Goal: Find specific page/section: Find specific page/section

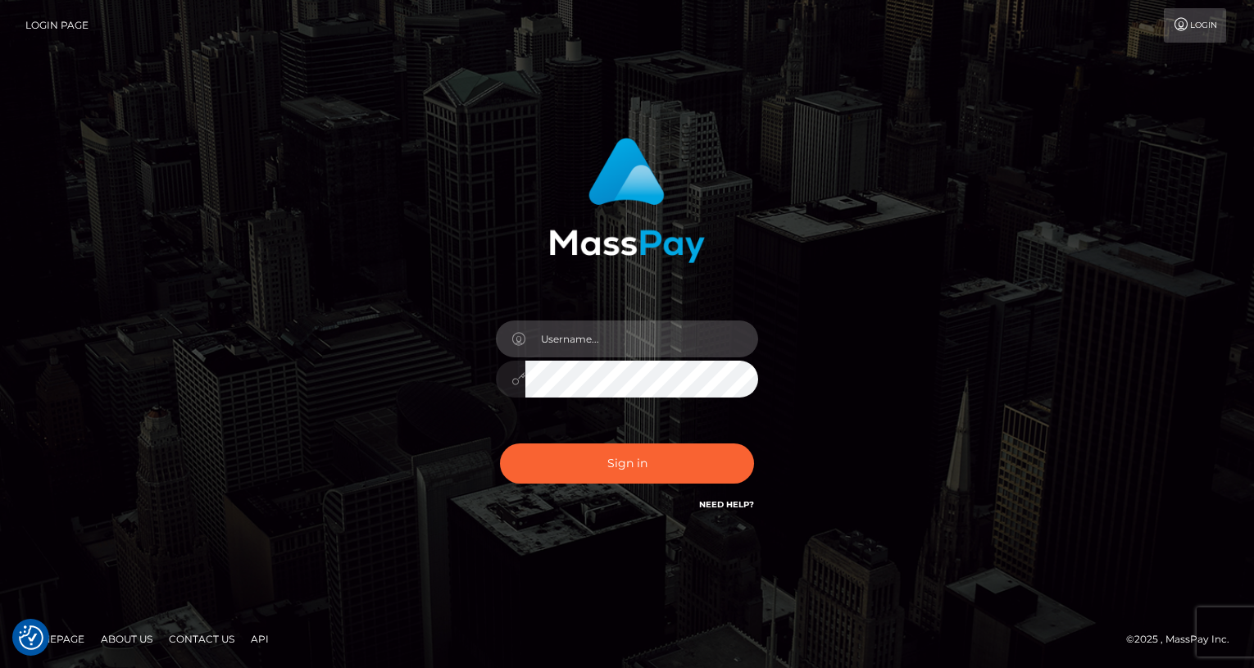
type input "oli.fanvue"
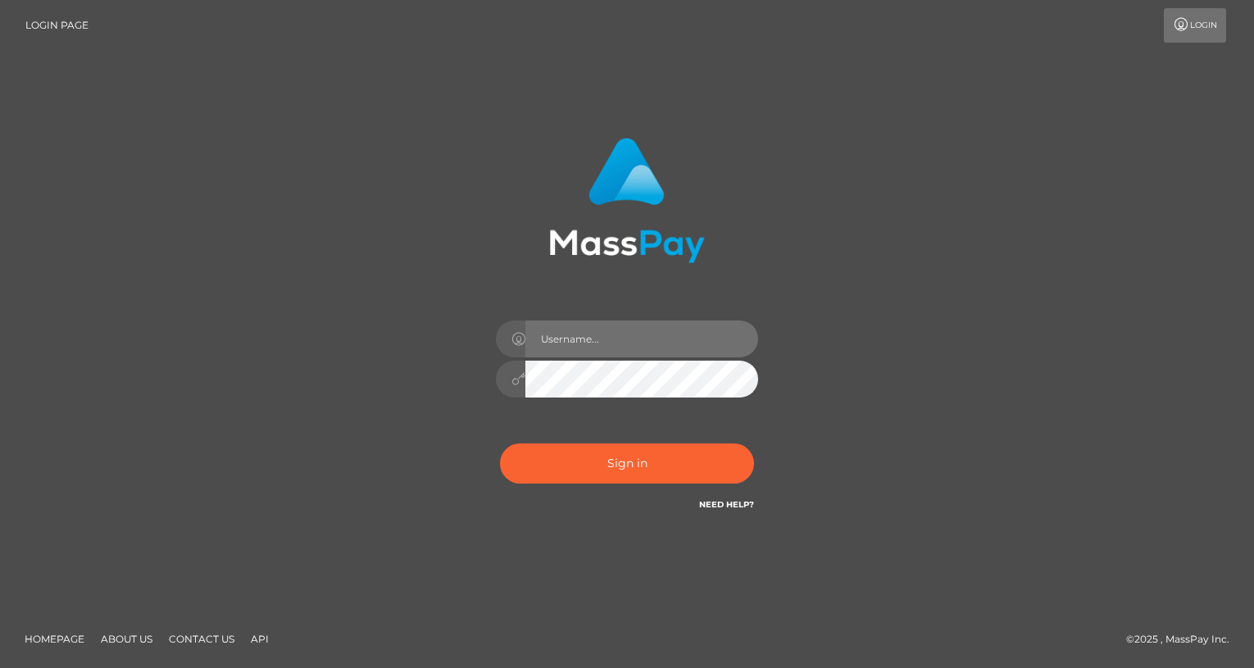
click at [656, 331] on input "text" at bounding box center [641, 338] width 233 height 37
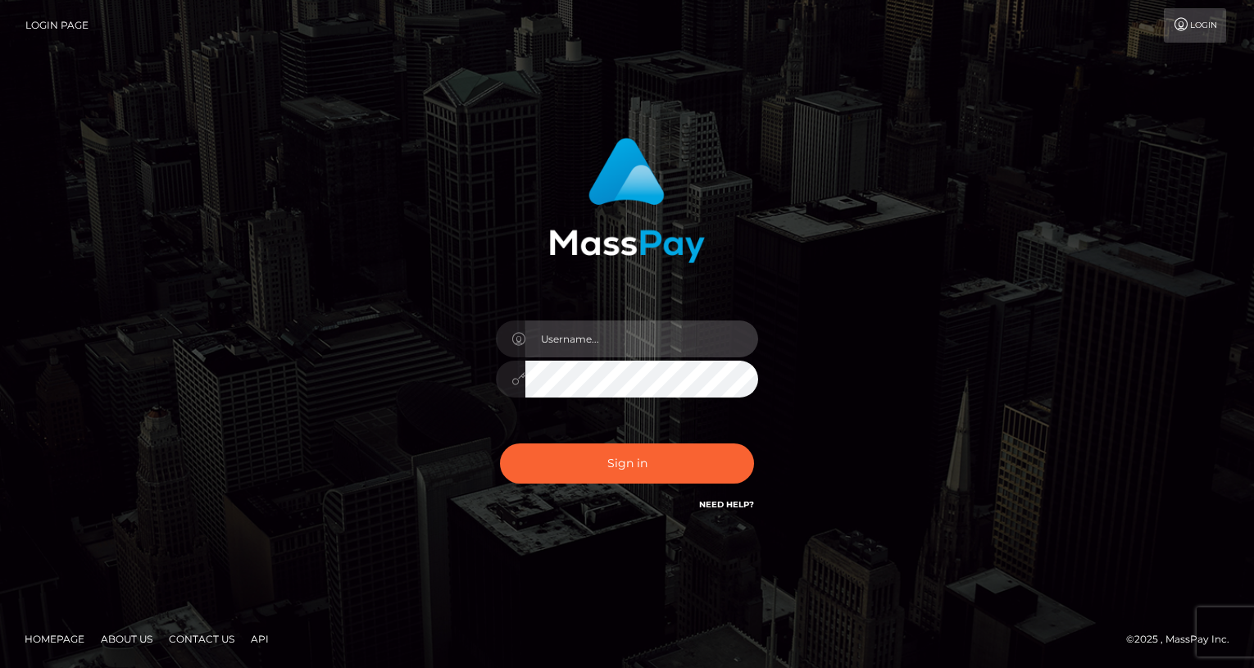
type input "oli.fanvue"
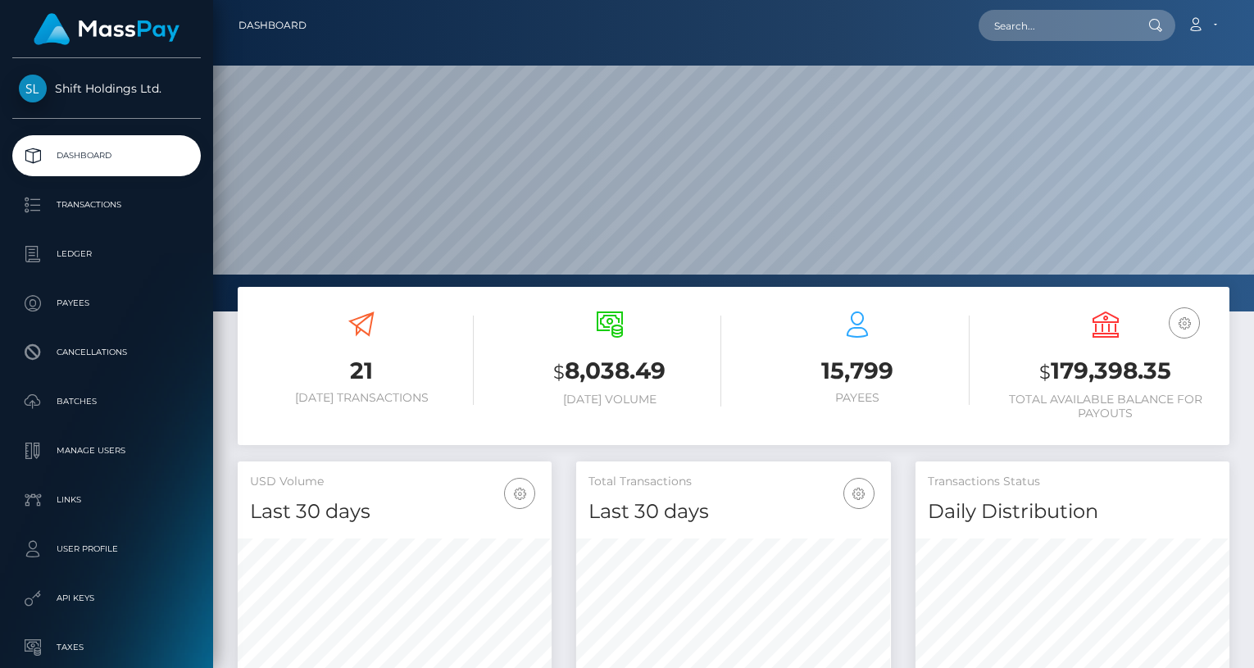
scroll to position [290, 314]
click at [1041, 25] on input "text" at bounding box center [1056, 25] width 154 height 31
paste input "miki1995tachibana@gmail.com"
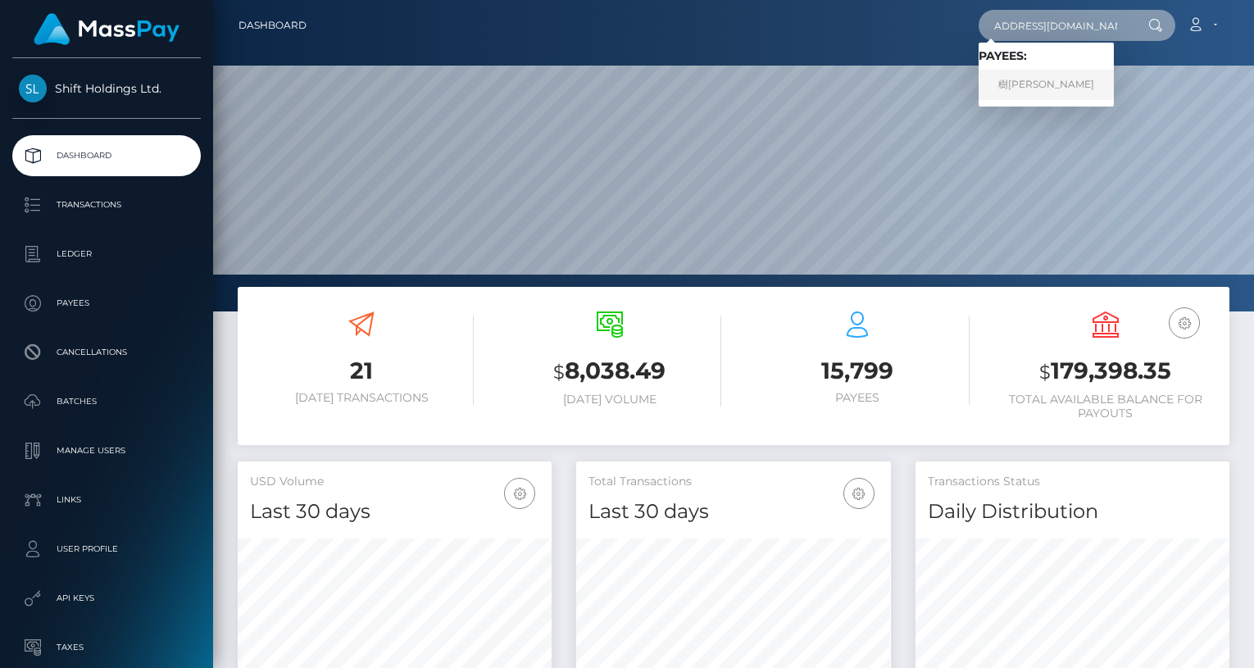
type input "miki1995tachibana@gmail.com"
click at [1035, 85] on link "樹佑 松川" at bounding box center [1046, 85] width 135 height 30
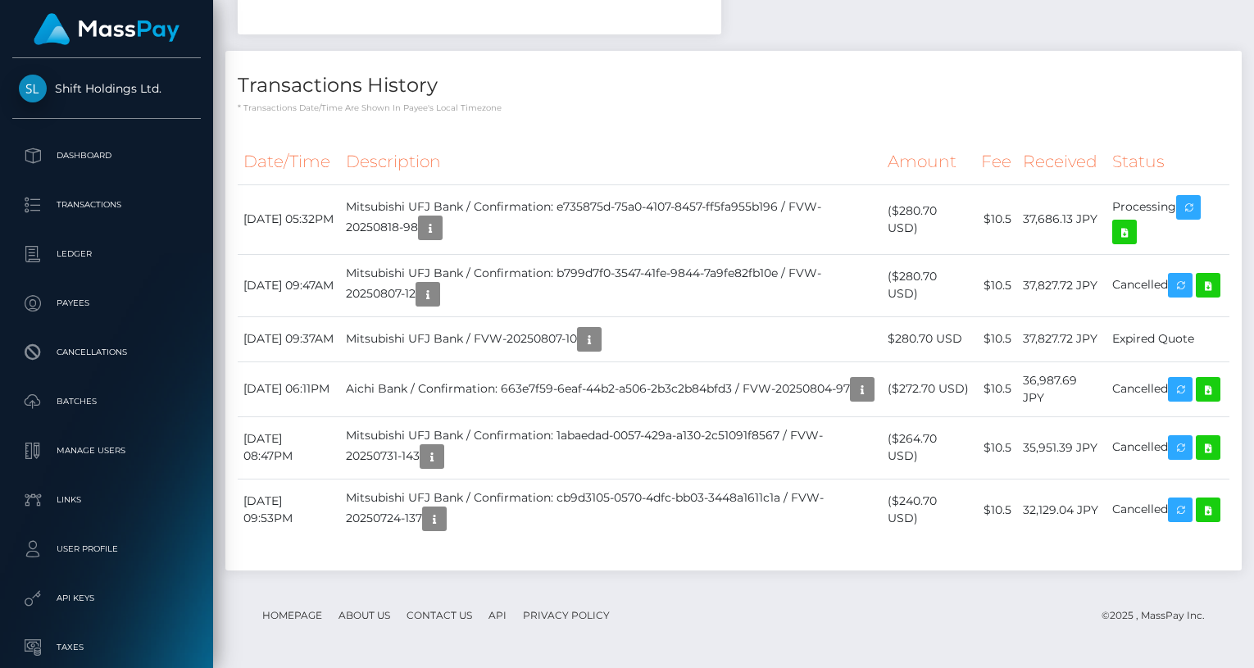
scroll to position [197, 314]
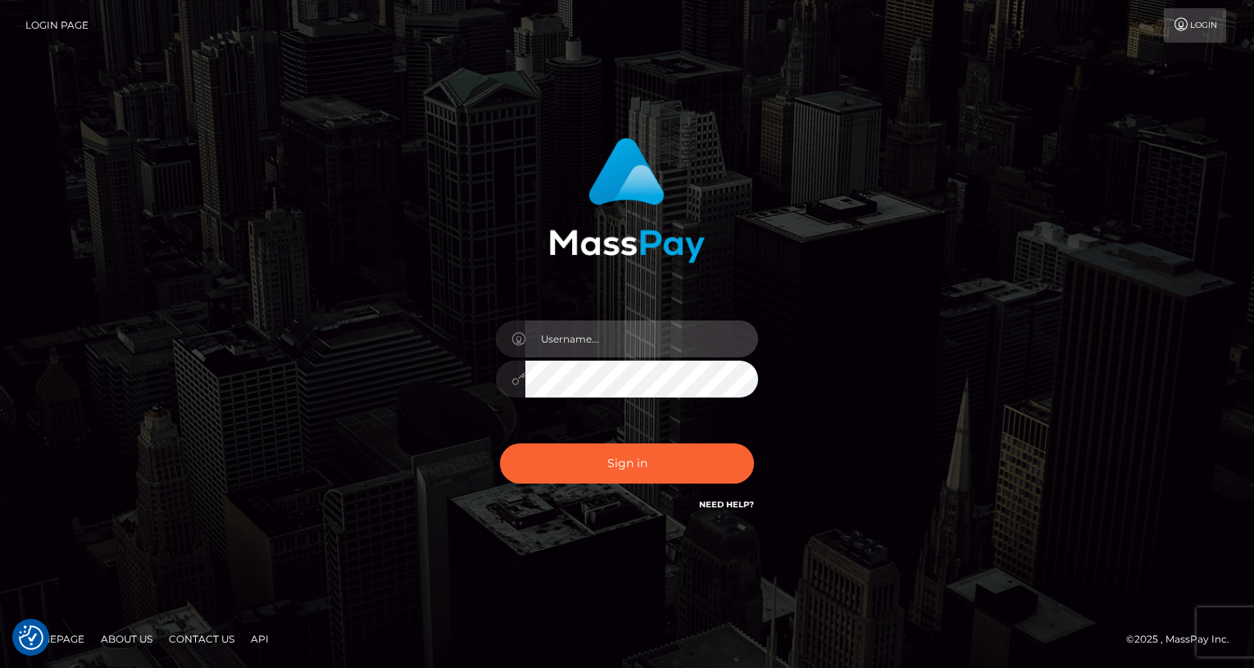
click at [615, 333] on input "text" at bounding box center [641, 338] width 233 height 37
type input "oli.fanvue"
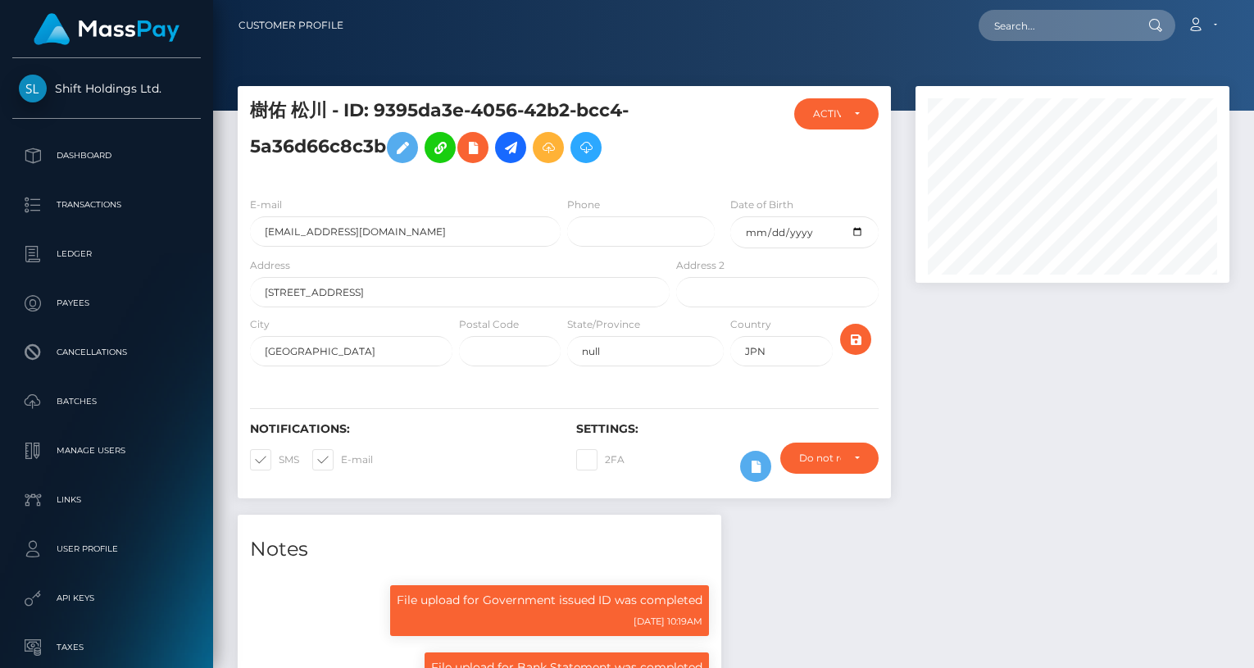
scroll to position [197, 314]
click at [1054, 33] on input "text" at bounding box center [1056, 25] width 154 height 31
paste input "jadeb7396@gmail.com"
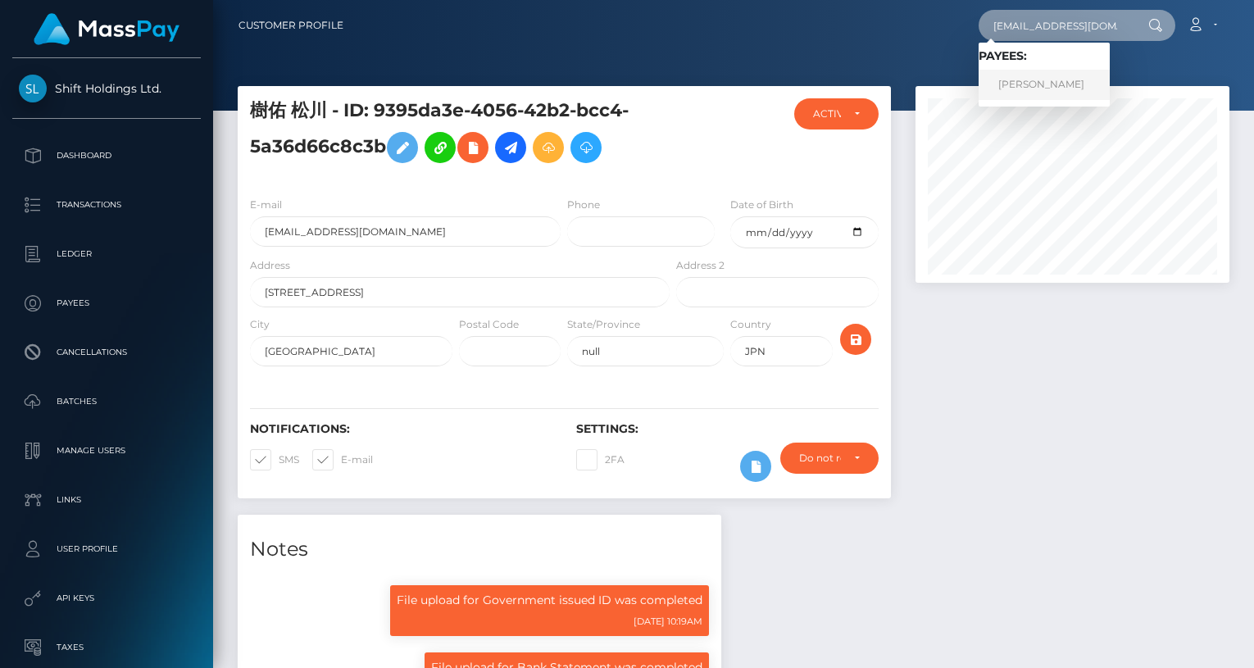
type input "[EMAIL_ADDRESS][DOMAIN_NAME]"
click at [1055, 78] on link "ALAN GUERRA RIOS" at bounding box center [1044, 85] width 131 height 30
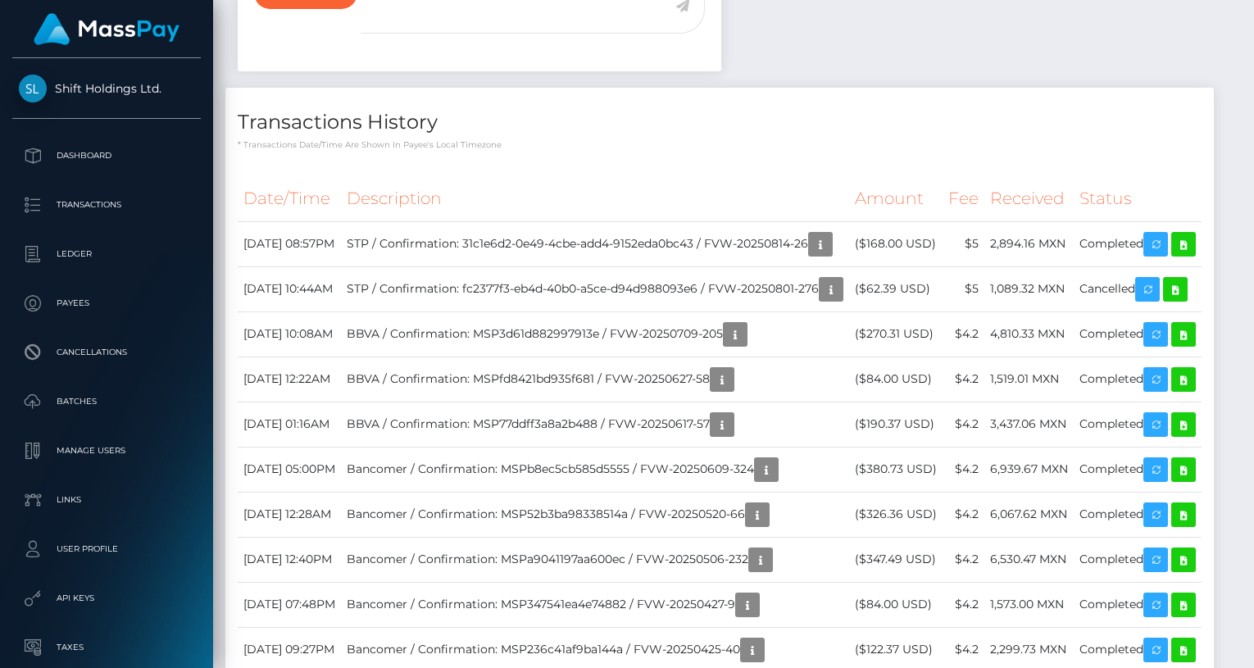
scroll to position [679, 0]
